Goal: Navigation & Orientation: Find specific page/section

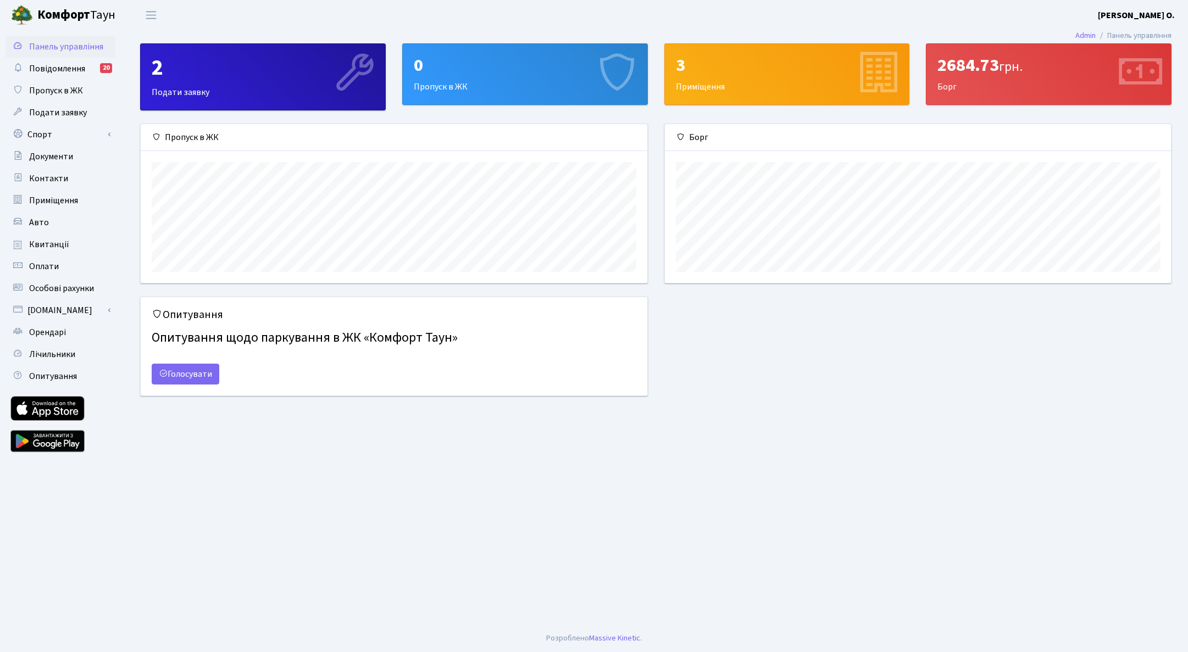
scroll to position [159, 506]
click at [72, 70] on span "Повідомлення" at bounding box center [57, 69] width 56 height 12
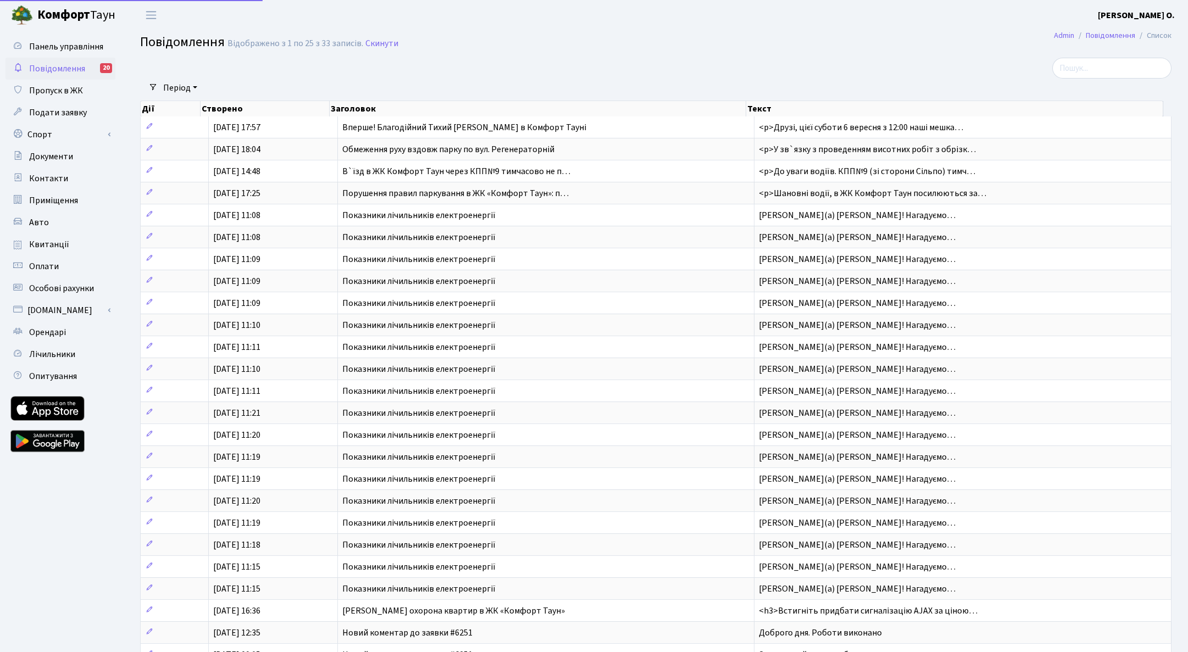
select select "25"
click at [67, 96] on span "Пропуск в ЖК" at bounding box center [56, 91] width 54 height 12
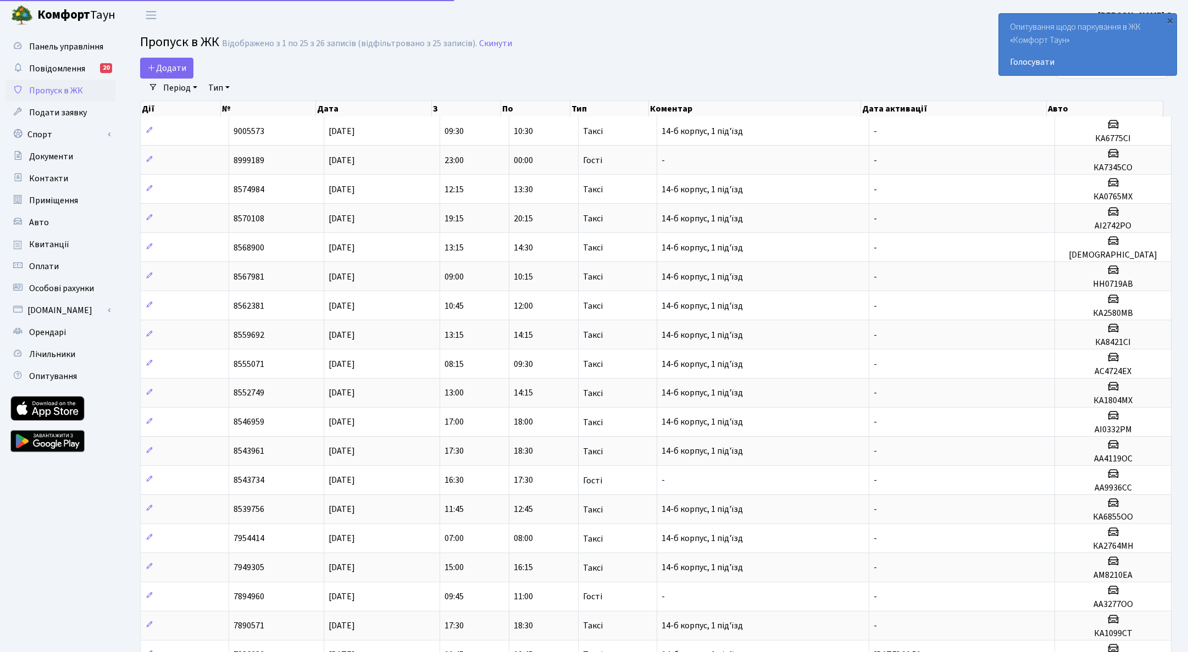
select select "25"
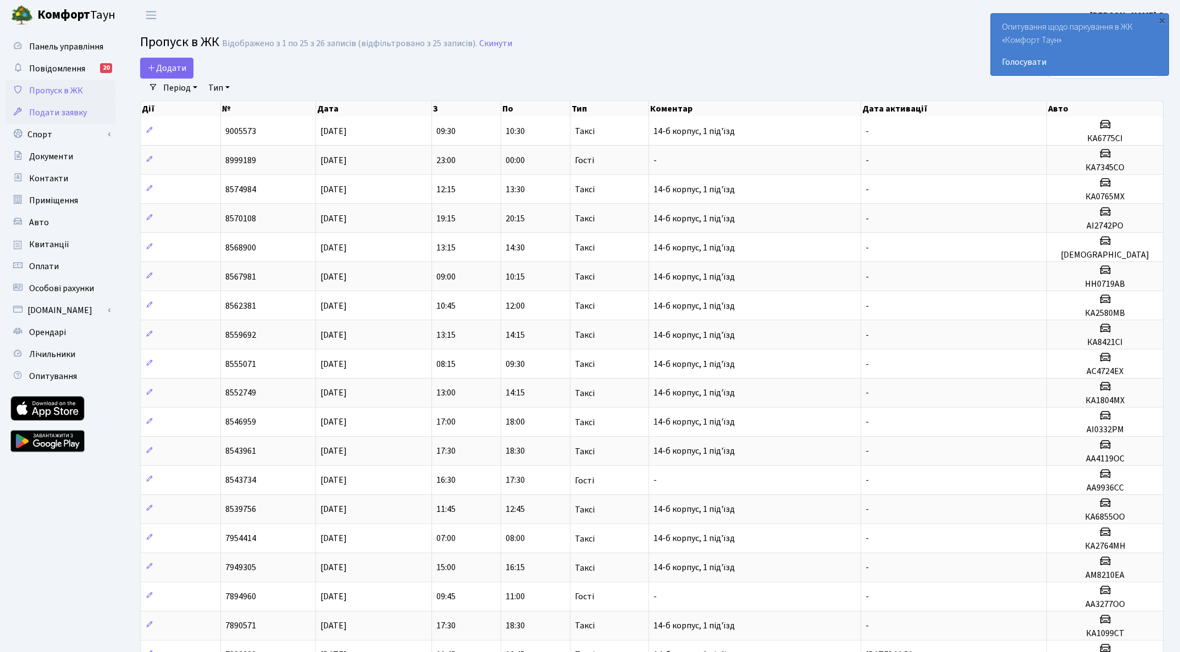
click at [64, 110] on span "Подати заявку" at bounding box center [58, 113] width 58 height 12
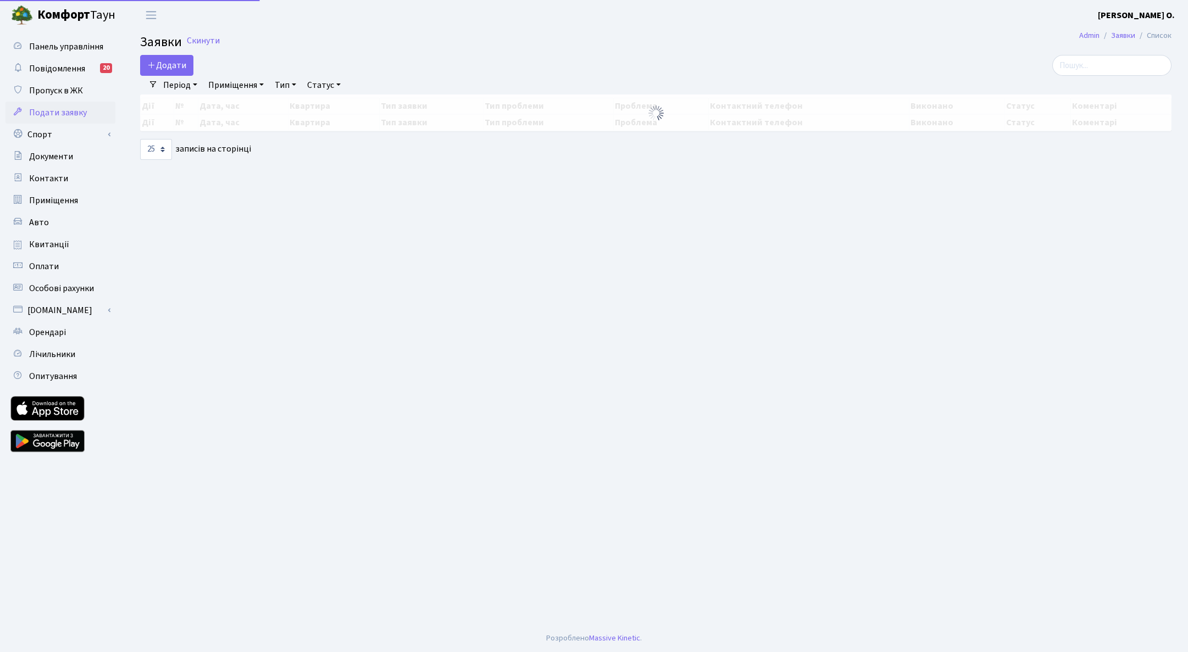
select select "25"
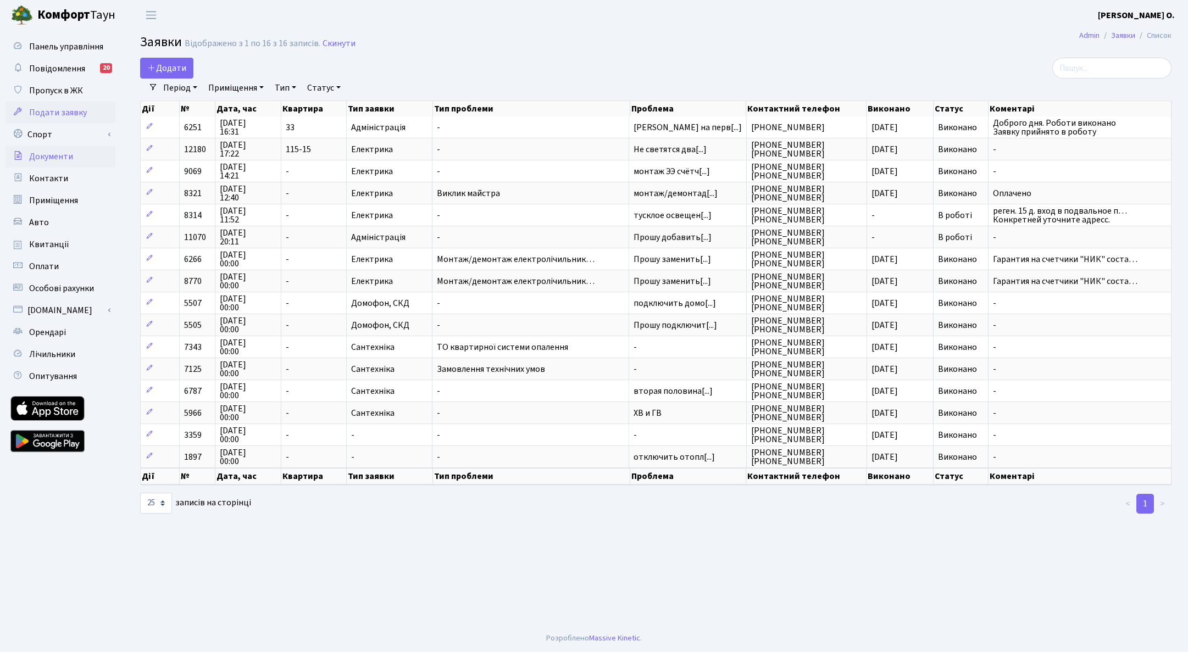
click at [46, 151] on span "Документи" at bounding box center [51, 157] width 44 height 12
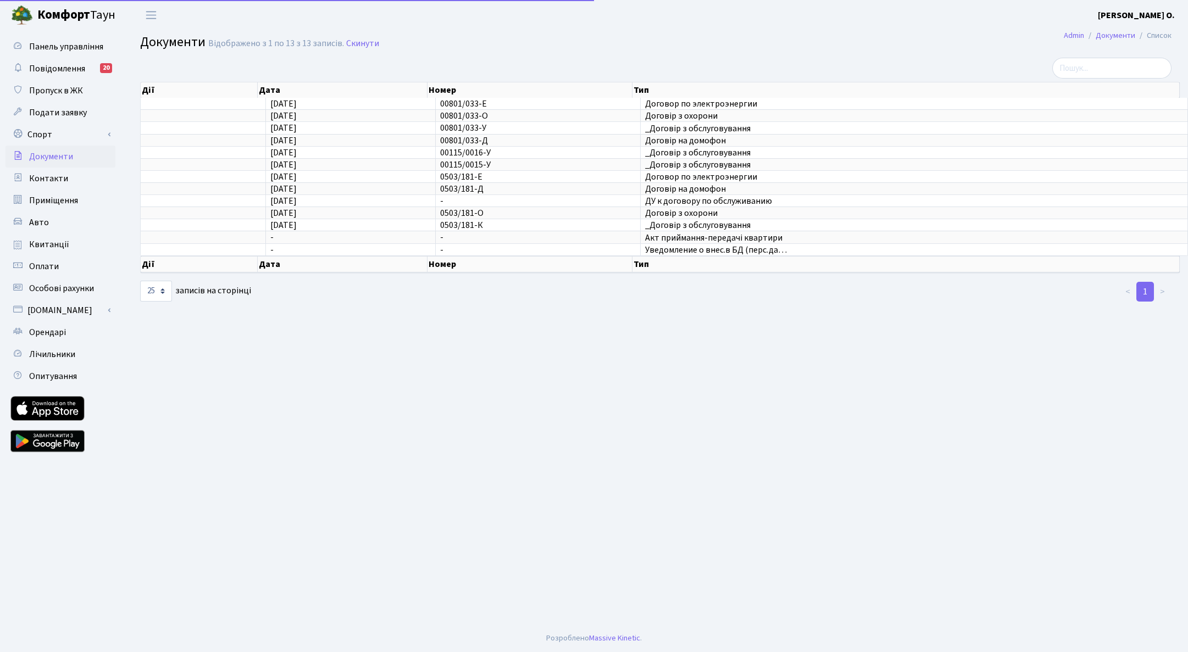
select select "25"
click at [72, 181] on link "Контакти" at bounding box center [60, 179] width 110 height 22
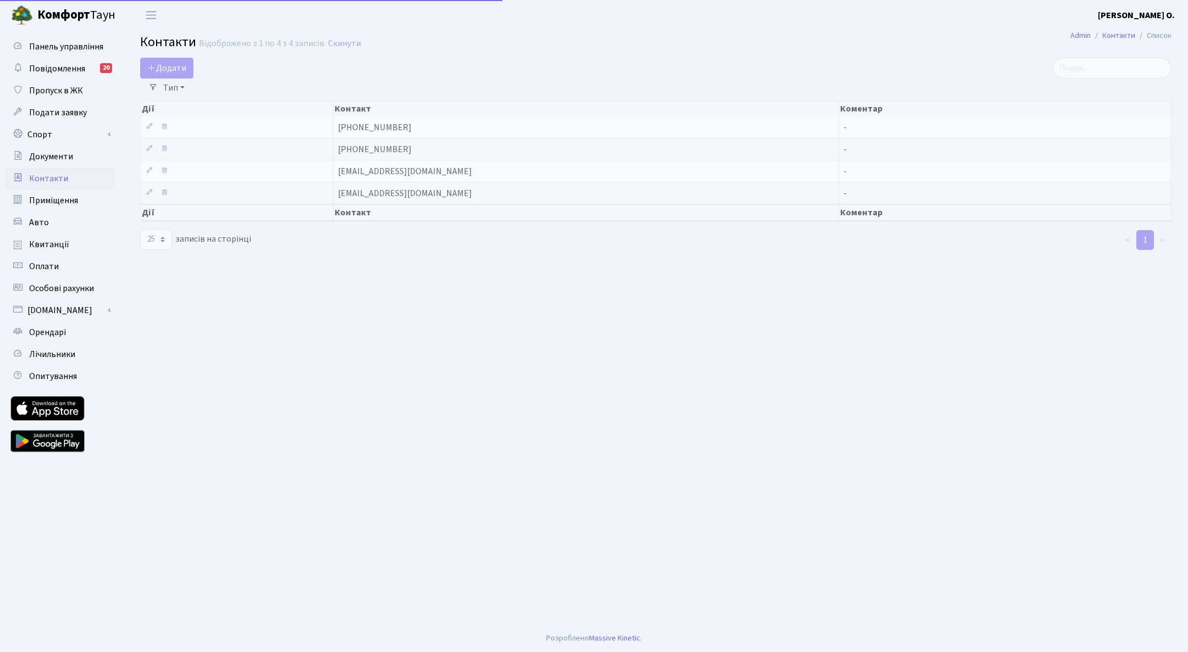
select select "25"
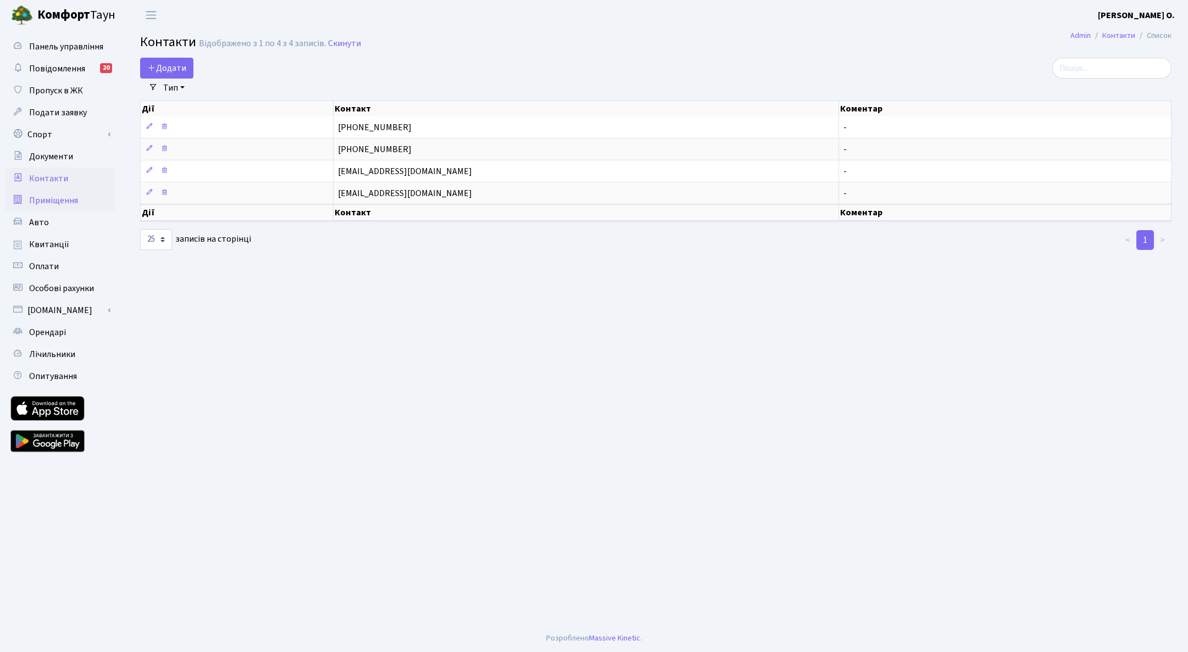
click at [61, 205] on span "Приміщення" at bounding box center [53, 201] width 49 height 12
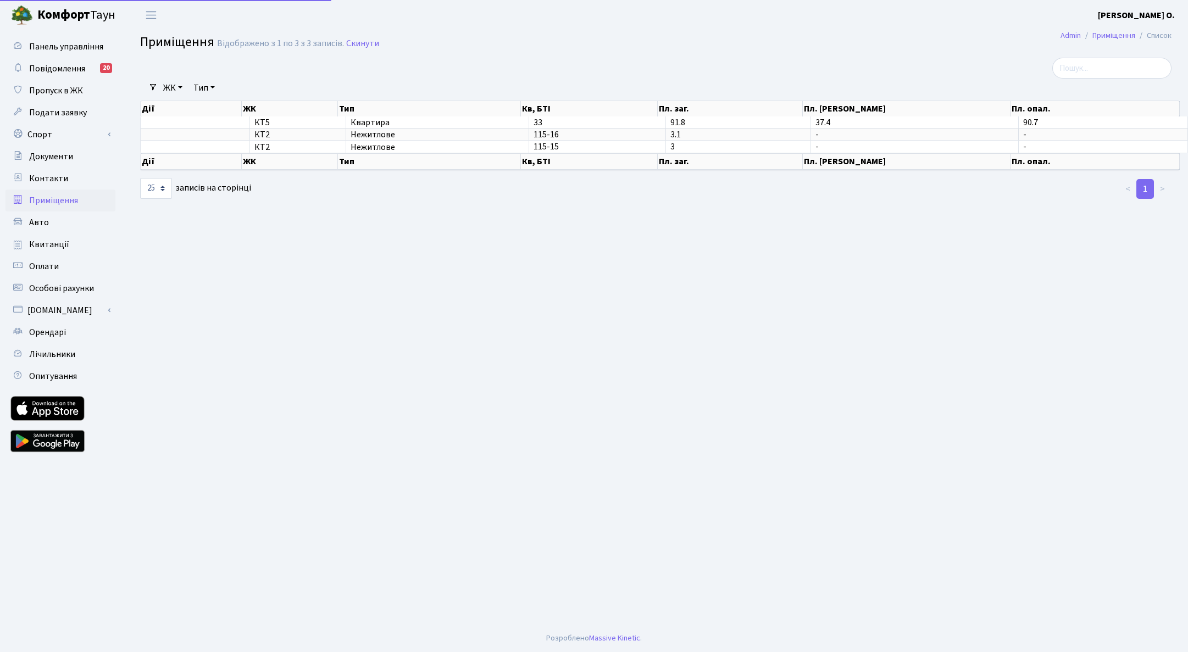
select select "25"
click at [56, 226] on link "Авто" at bounding box center [60, 223] width 110 height 22
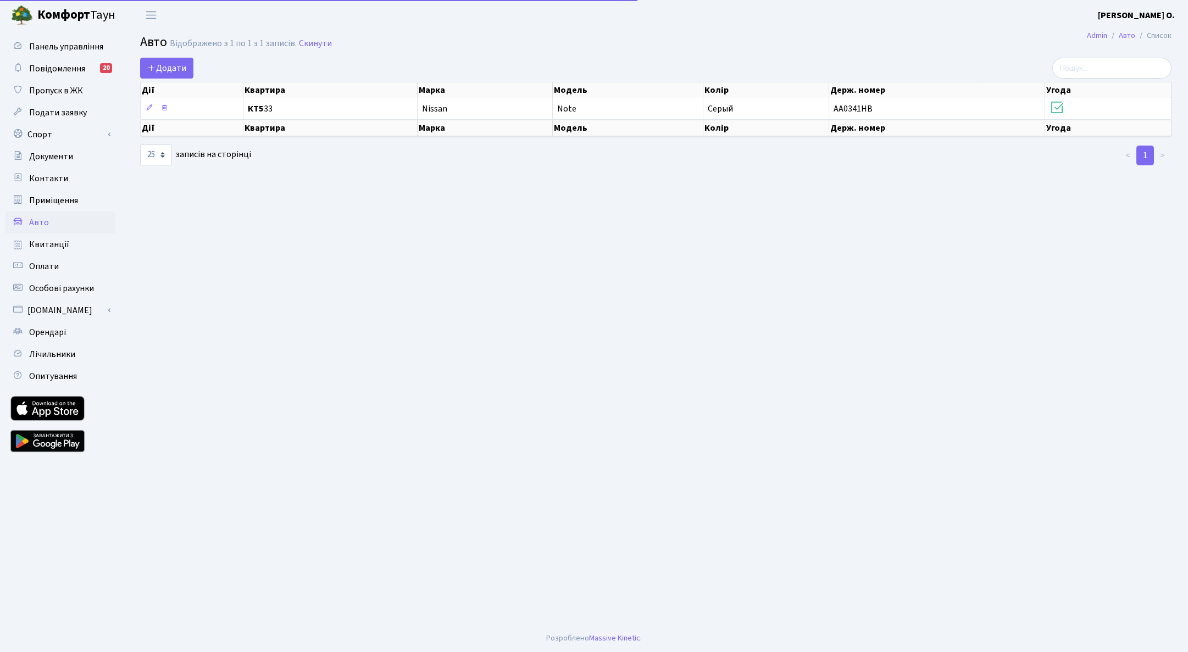
select select "25"
click at [52, 247] on span "Квитанції" at bounding box center [49, 245] width 40 height 12
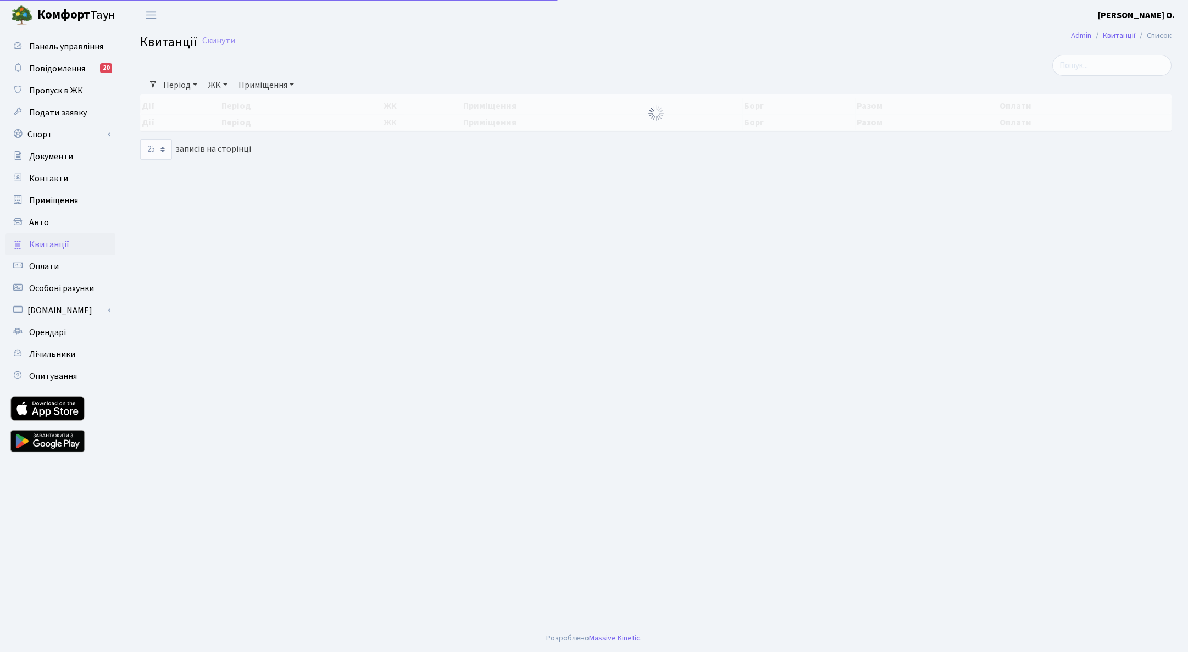
select select "25"
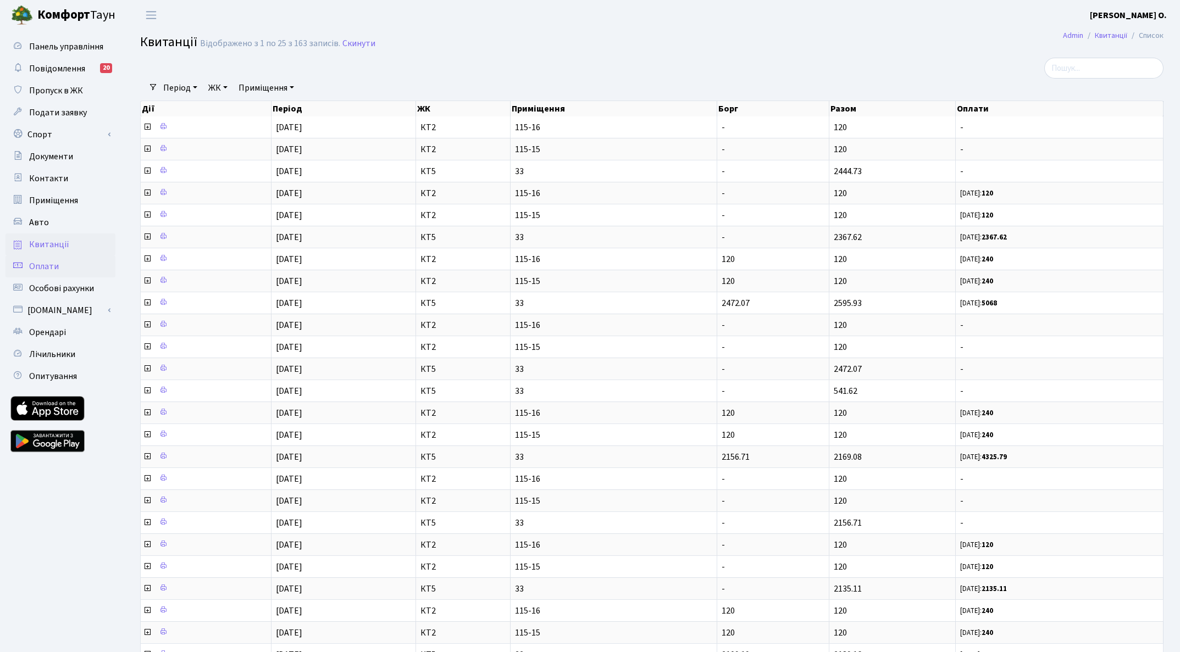
click at [51, 268] on span "Оплати" at bounding box center [44, 267] width 30 height 12
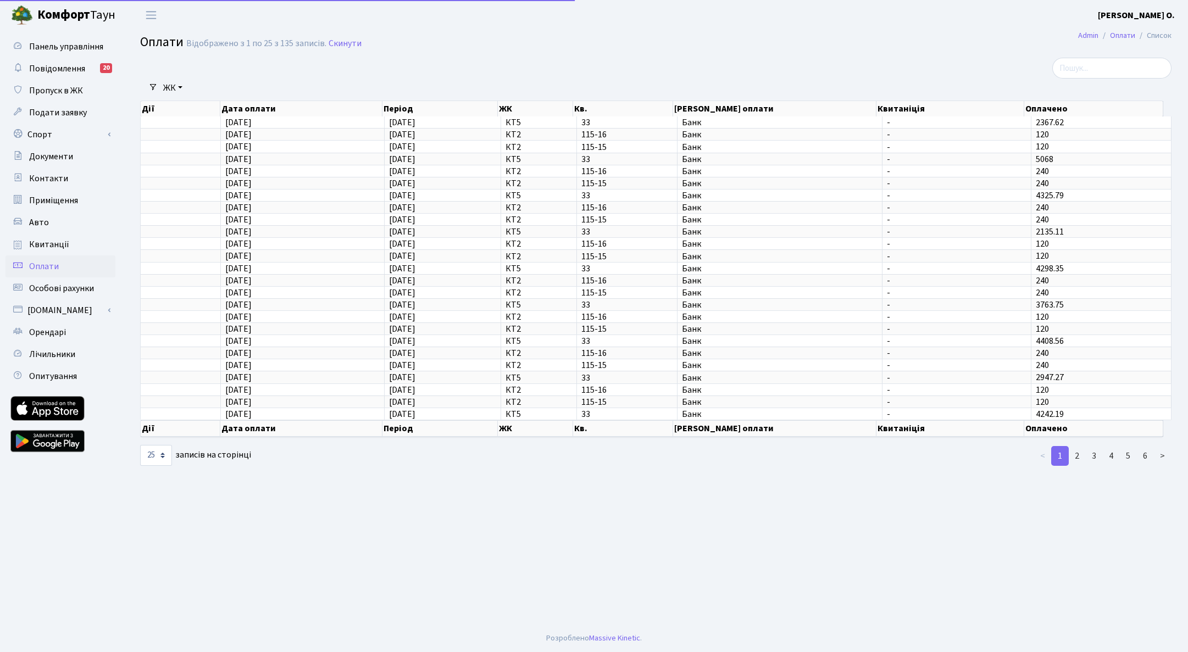
select select "25"
click at [48, 287] on span "Особові рахунки" at bounding box center [61, 288] width 65 height 12
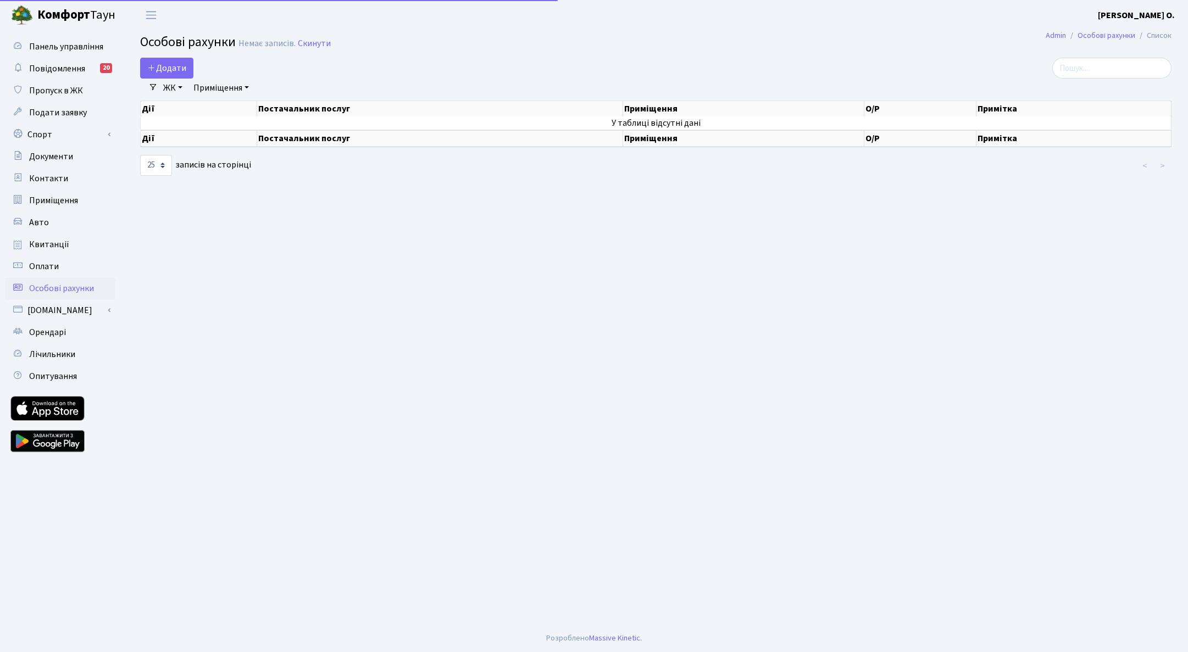
select select "25"
click at [72, 69] on span "Повідомлення" at bounding box center [57, 69] width 56 height 12
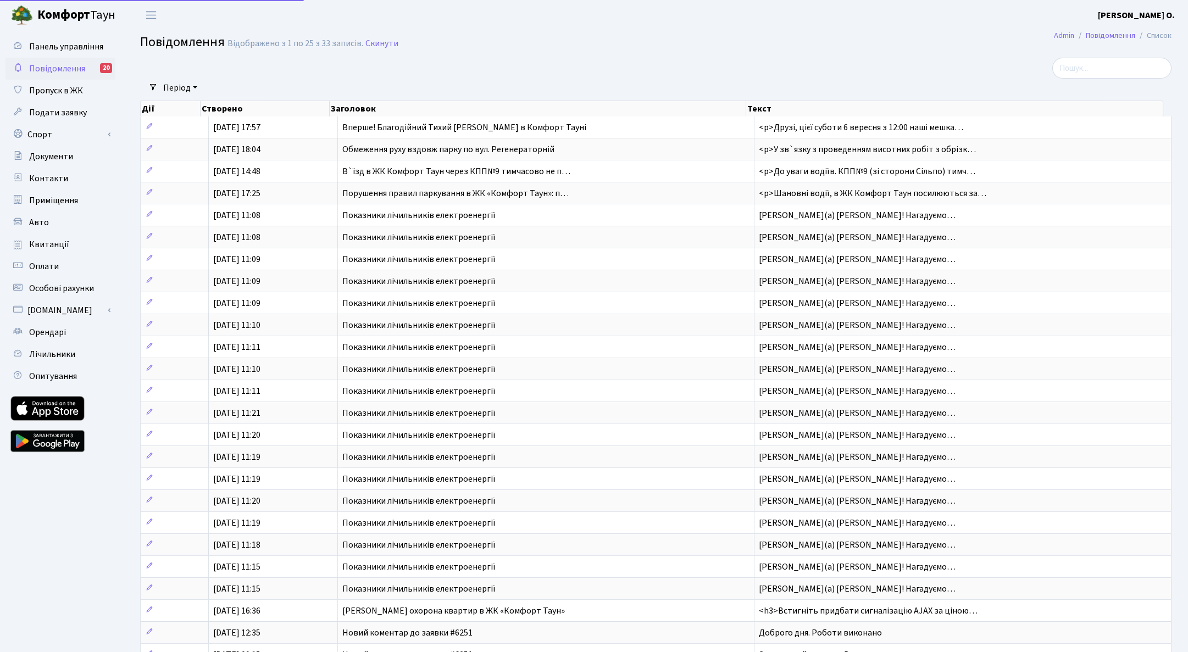
select select "25"
click at [69, 46] on span "Панель управління" at bounding box center [66, 47] width 74 height 12
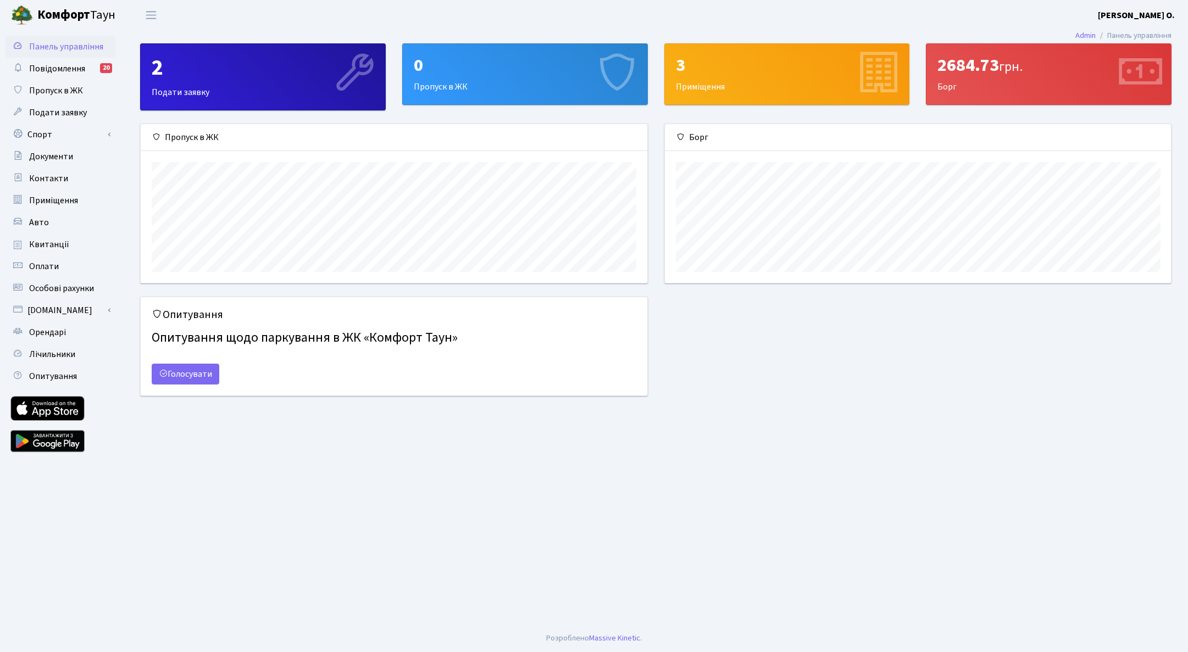
scroll to position [159, 506]
click at [76, 74] on span "Повідомлення" at bounding box center [57, 69] width 56 height 12
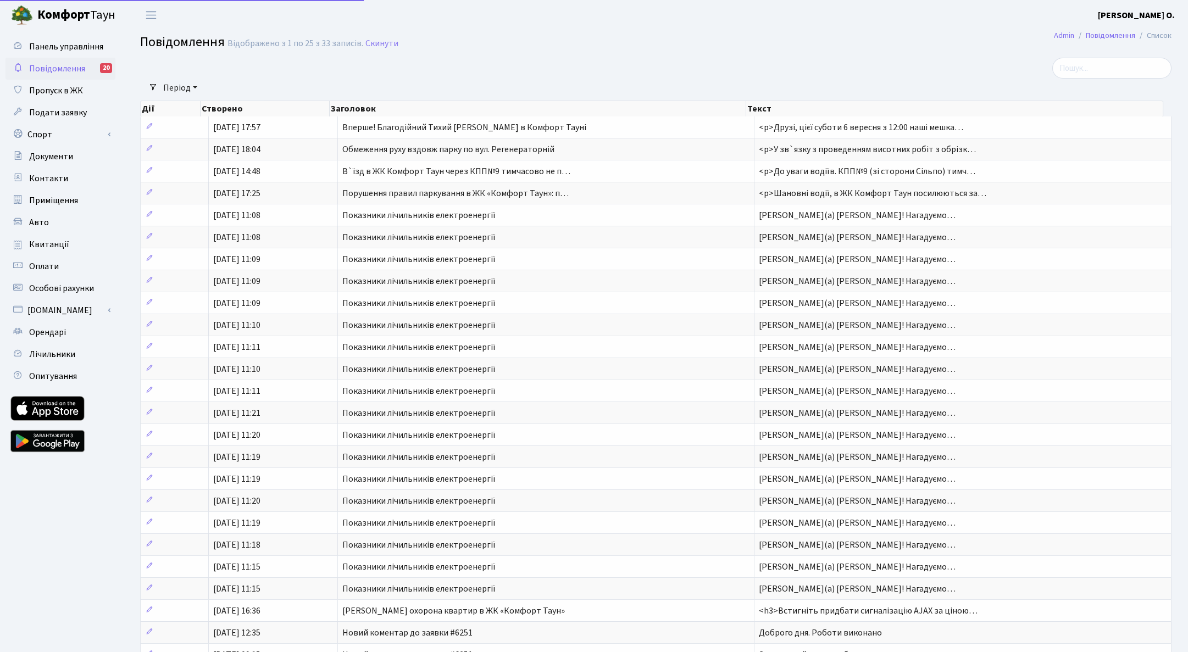
select select "25"
click at [83, 53] on link "Панель управління" at bounding box center [60, 47] width 110 height 22
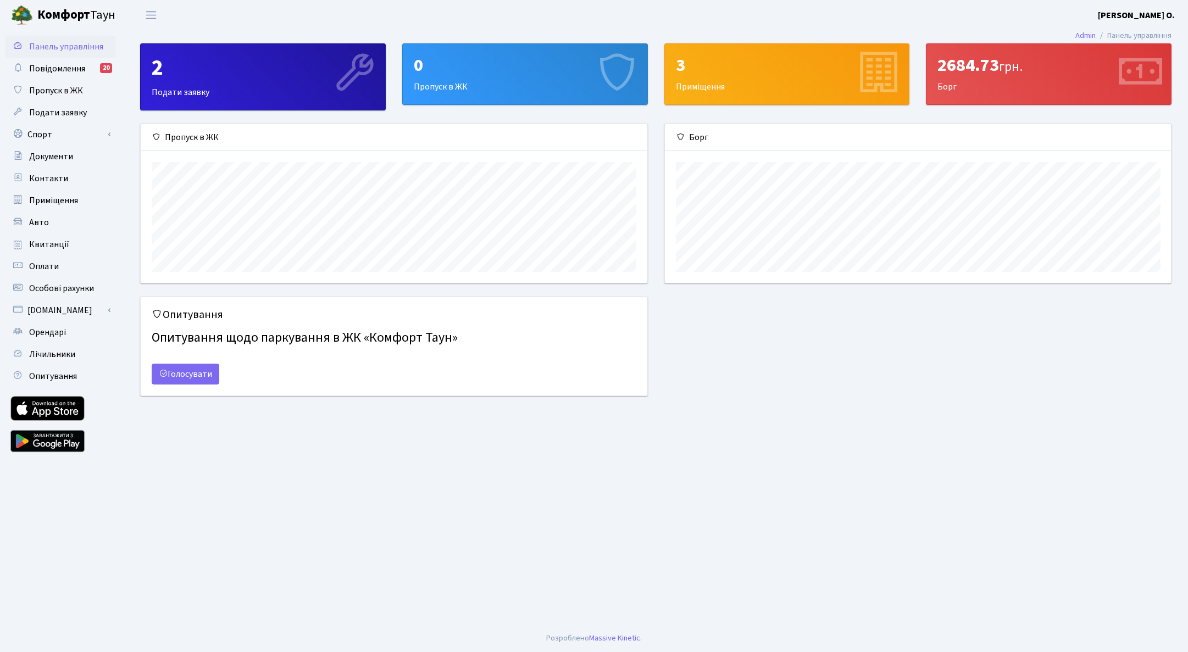
scroll to position [159, 506]
click at [738, 77] on div "3 Приміщення" at bounding box center [787, 74] width 245 height 60
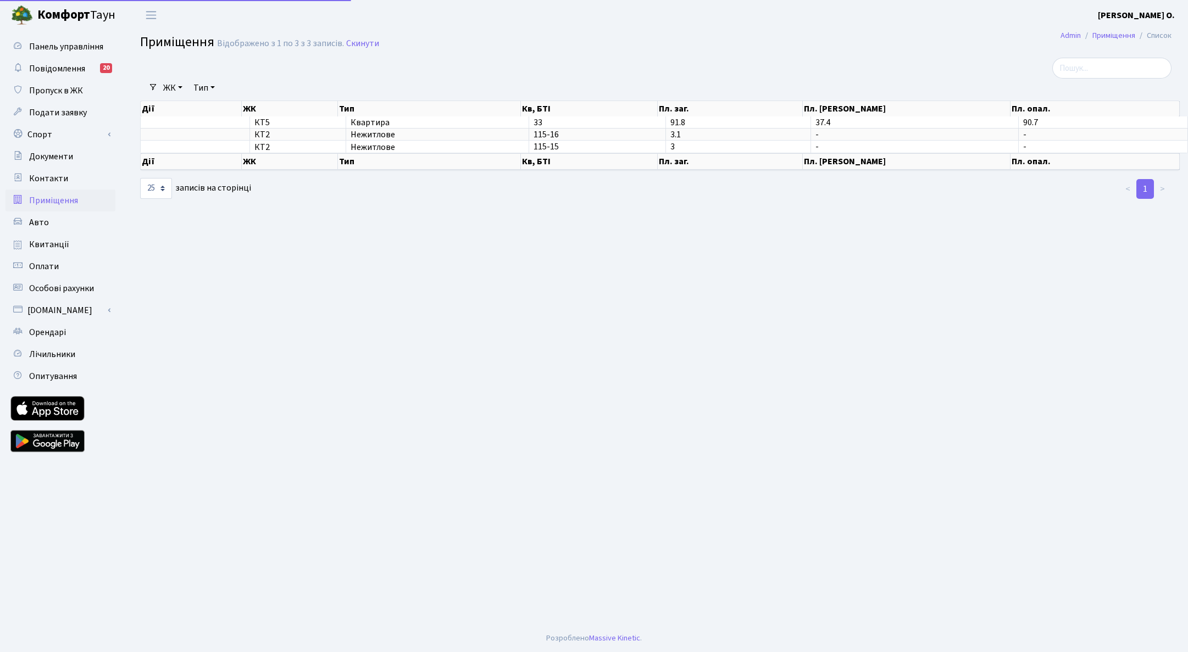
select select "25"
